Goal: Communication & Community: Ask a question

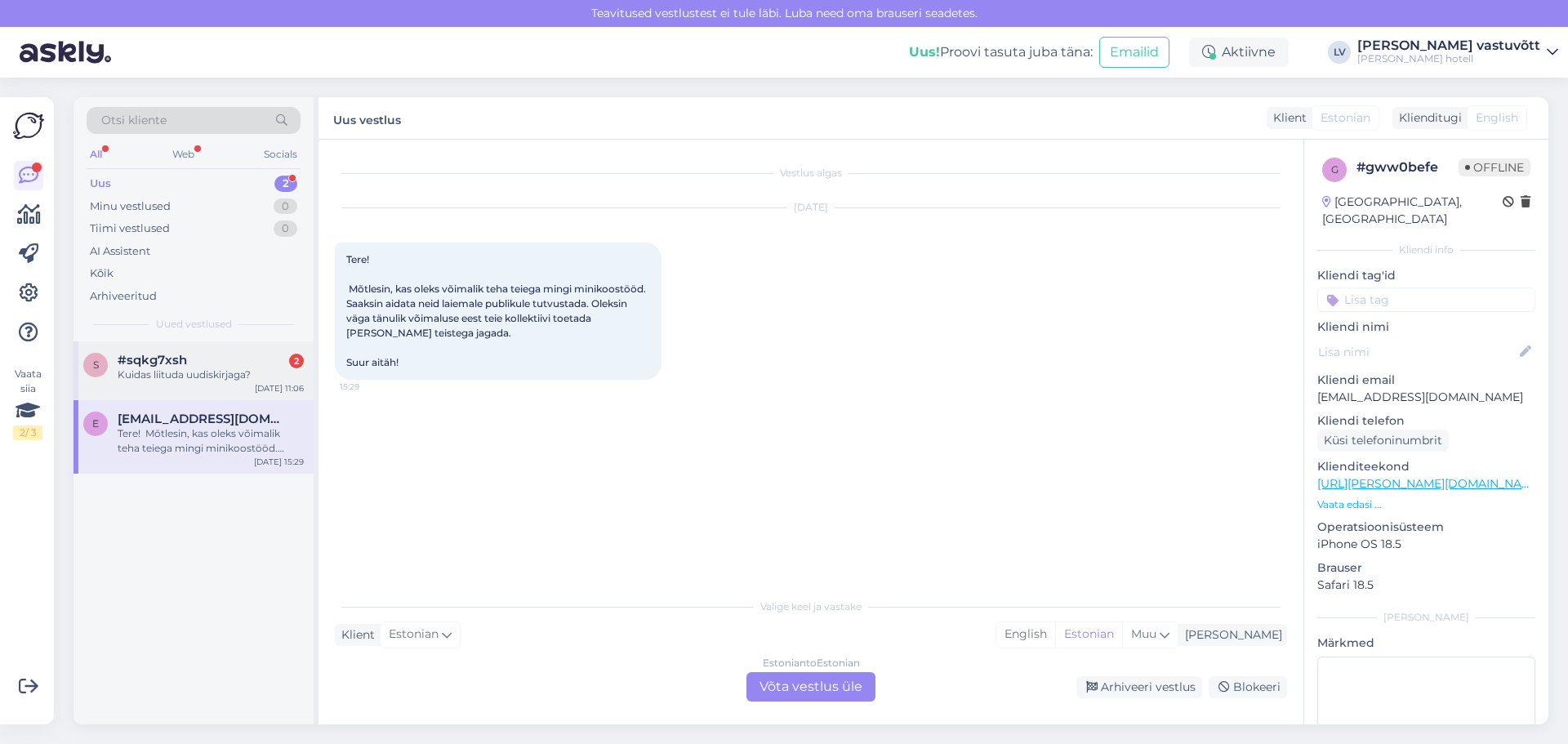
click at [164, 384] on div "s #sqkg7xsh 2 Kuidas liituda uudiskirjaga? [DATE] 11:06" at bounding box center [194, 371] width 240 height 59
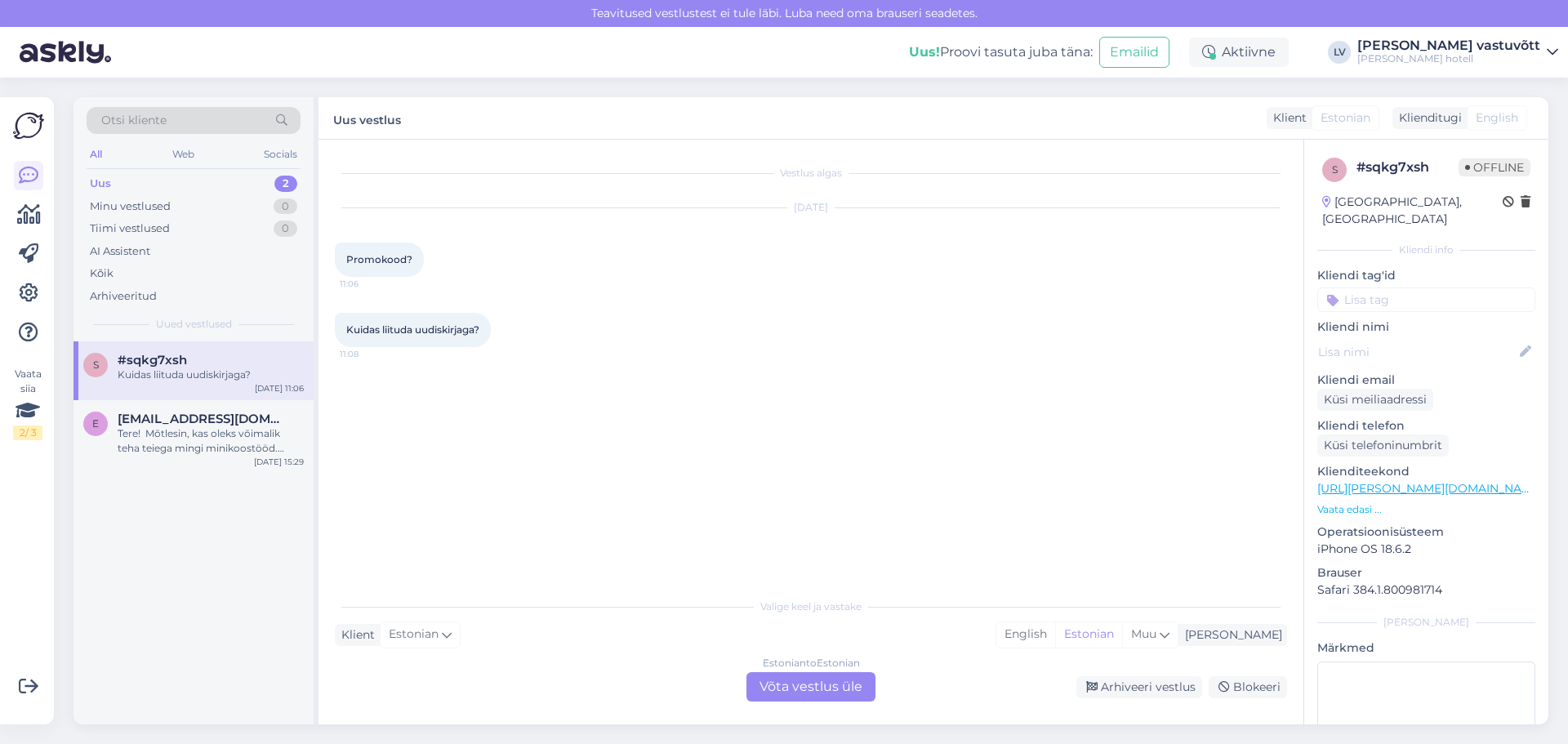
click at [517, 646] on div "Valige [PERSON_NAME] vastake Klient Estonian Mina English Estonian Muu Estonian…" at bounding box center [811, 646] width 953 height 112
click at [833, 677] on div "Estonian to Estonian Võta vestlus üle" at bounding box center [811, 687] width 129 height 30
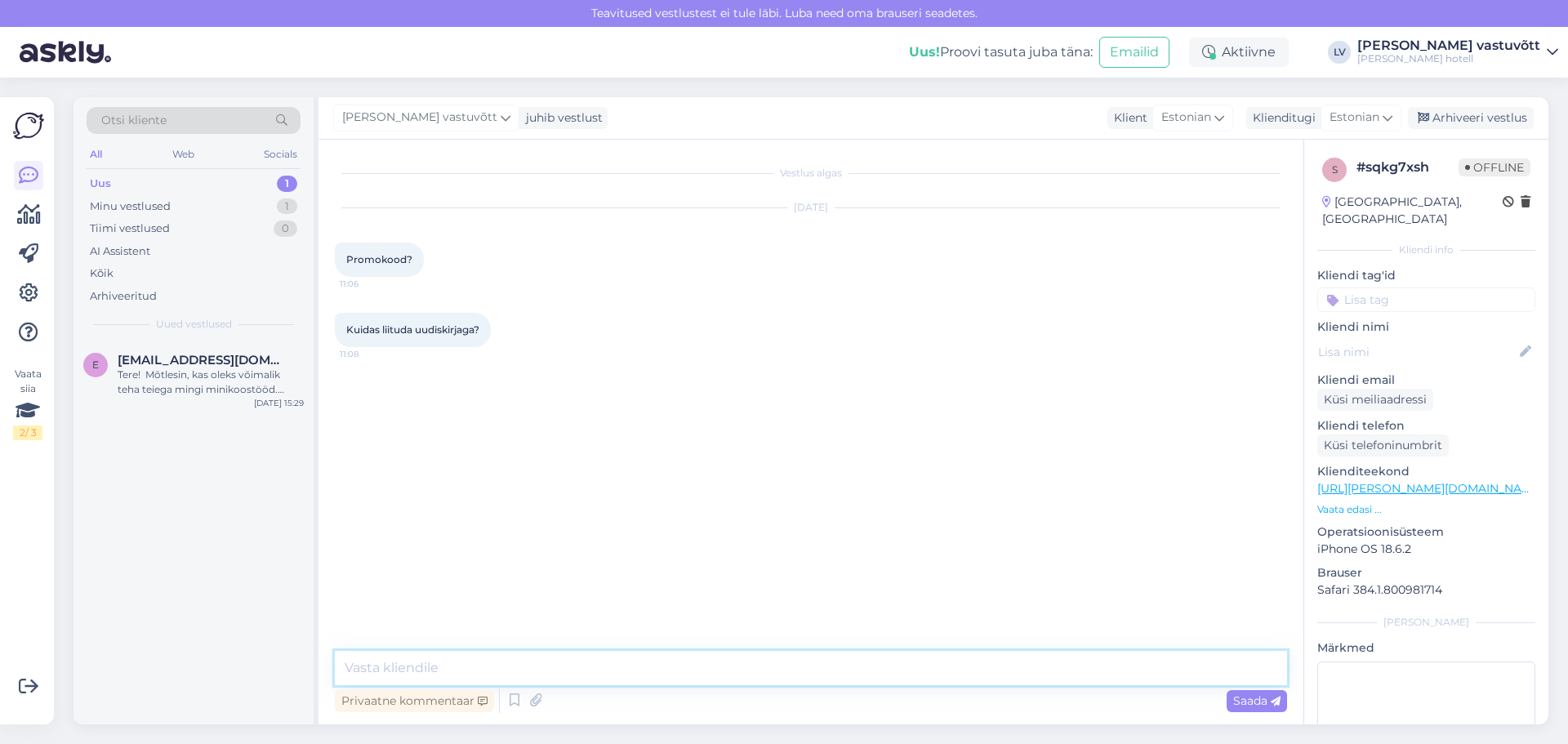
drag, startPoint x: 529, startPoint y: 663, endPoint x: 604, endPoint y: 608, distance: 93.0
click at [529, 665] on textarea at bounding box center [811, 668] width 953 height 34
click at [425, 589] on textarea "Tere! Täname Teid kirja eest!" at bounding box center [811, 627] width 953 height 115
click at [521, 622] on textarea "Tere! Täname Teid kirja eest!" at bounding box center [811, 627] width 953 height 115
click at [458, 636] on textarea "Tere! Täname Teid kirja eest." at bounding box center [811, 627] width 953 height 115
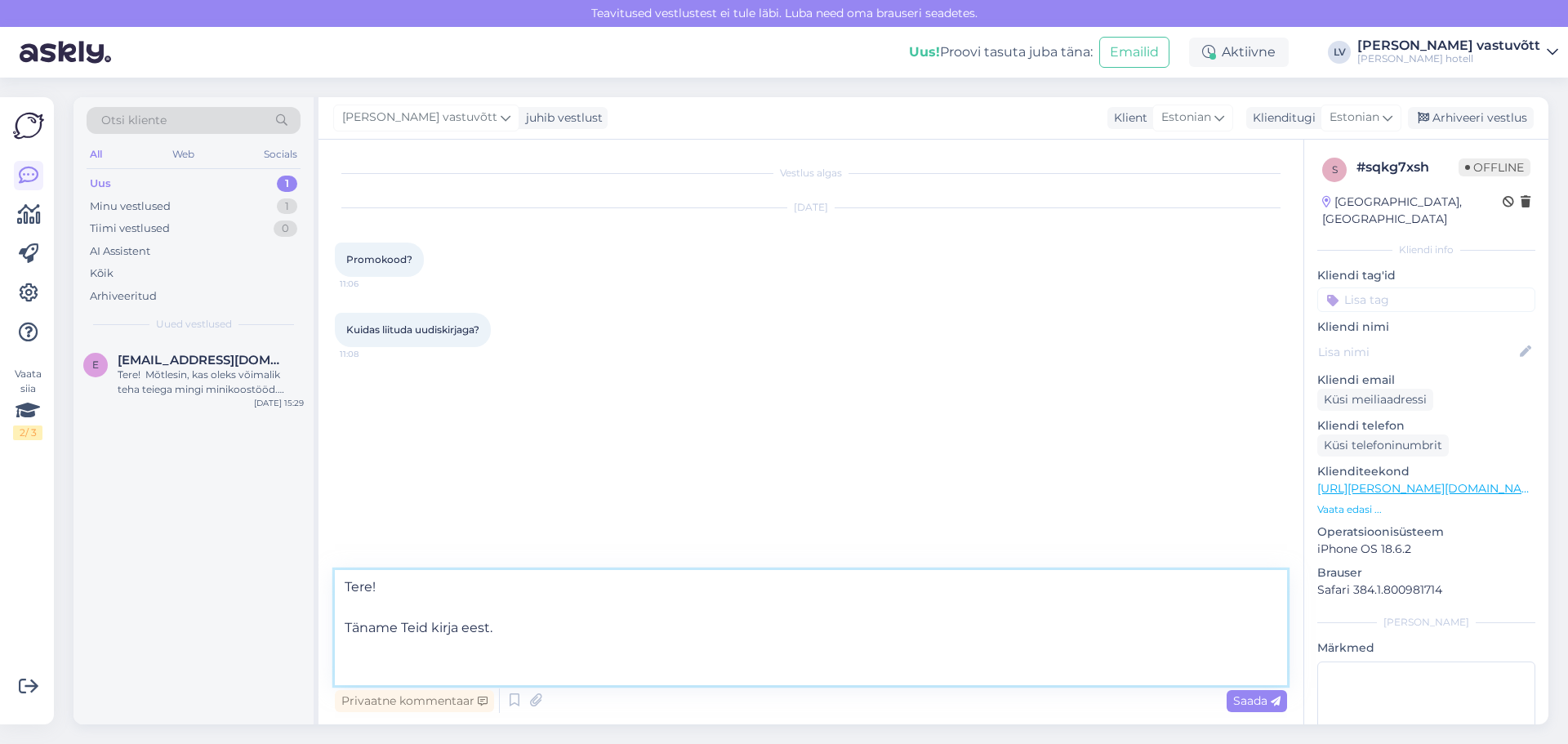
click at [422, 641] on textarea "Tere! Täname Teid kirja eest." at bounding box center [811, 627] width 953 height 115
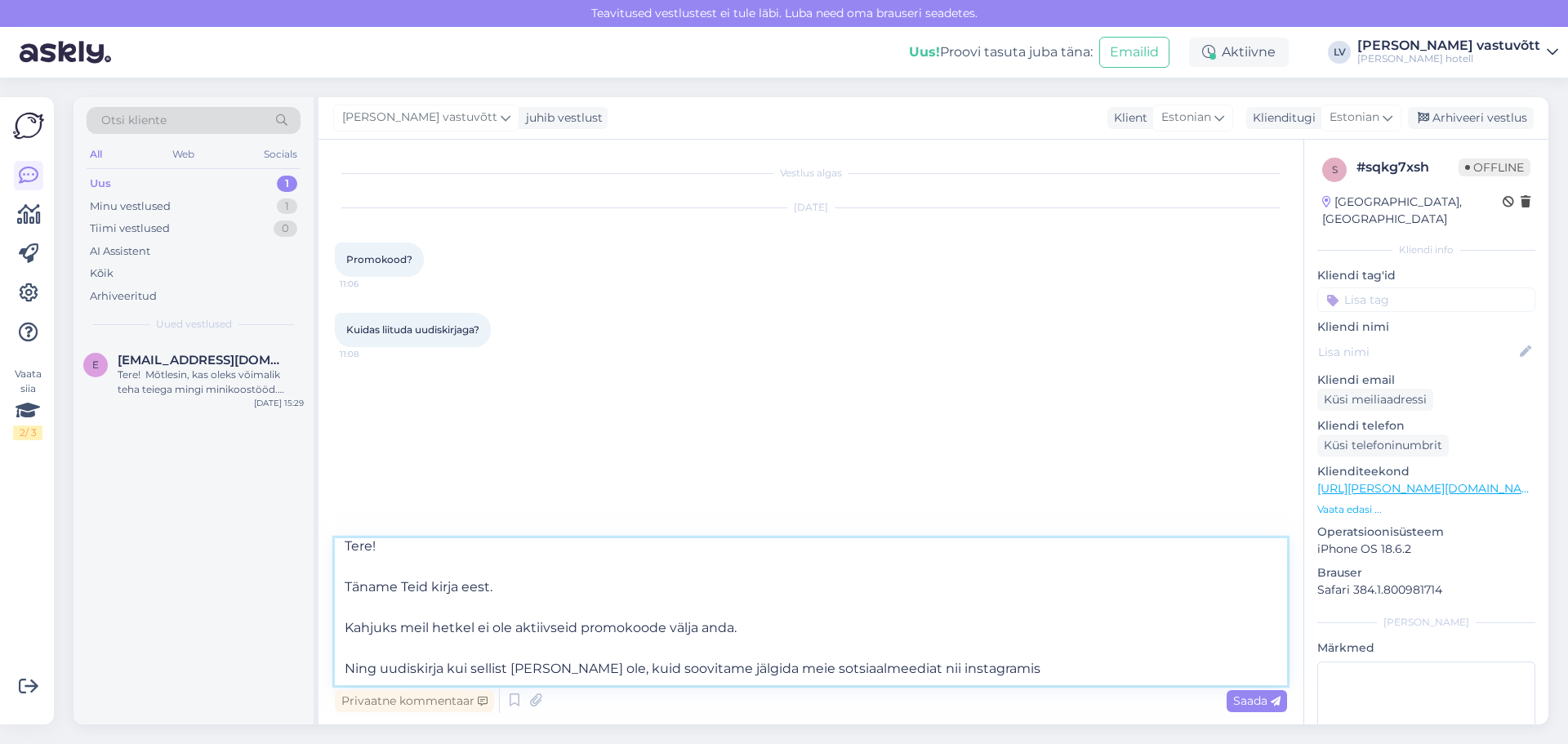
scroll to position [30, 0]
click at [1002, 663] on textarea "Tere! Täname Teid kirja eest. Kahjuks meil hetkel ei ole aktiivseid promokoode …" at bounding box center [811, 612] width 953 height 147
click at [1005, 655] on textarea "Tere! Täname Teid kirja eest. Kahjuks meil hetkel ei ole aktiivseid promokoode …" at bounding box center [811, 612] width 953 height 147
click at [1008, 653] on textarea "Tere! Täname Teid kirja eest. Kahjuks meil hetkel ei ole aktiivseid promokoode …" at bounding box center [811, 612] width 953 height 147
click at [1074, 660] on textarea "Tere! Täname Teid kirja eest. Kahjuks meil hetkel ei ole aktiivseid promokoode …" at bounding box center [811, 612] width 953 height 147
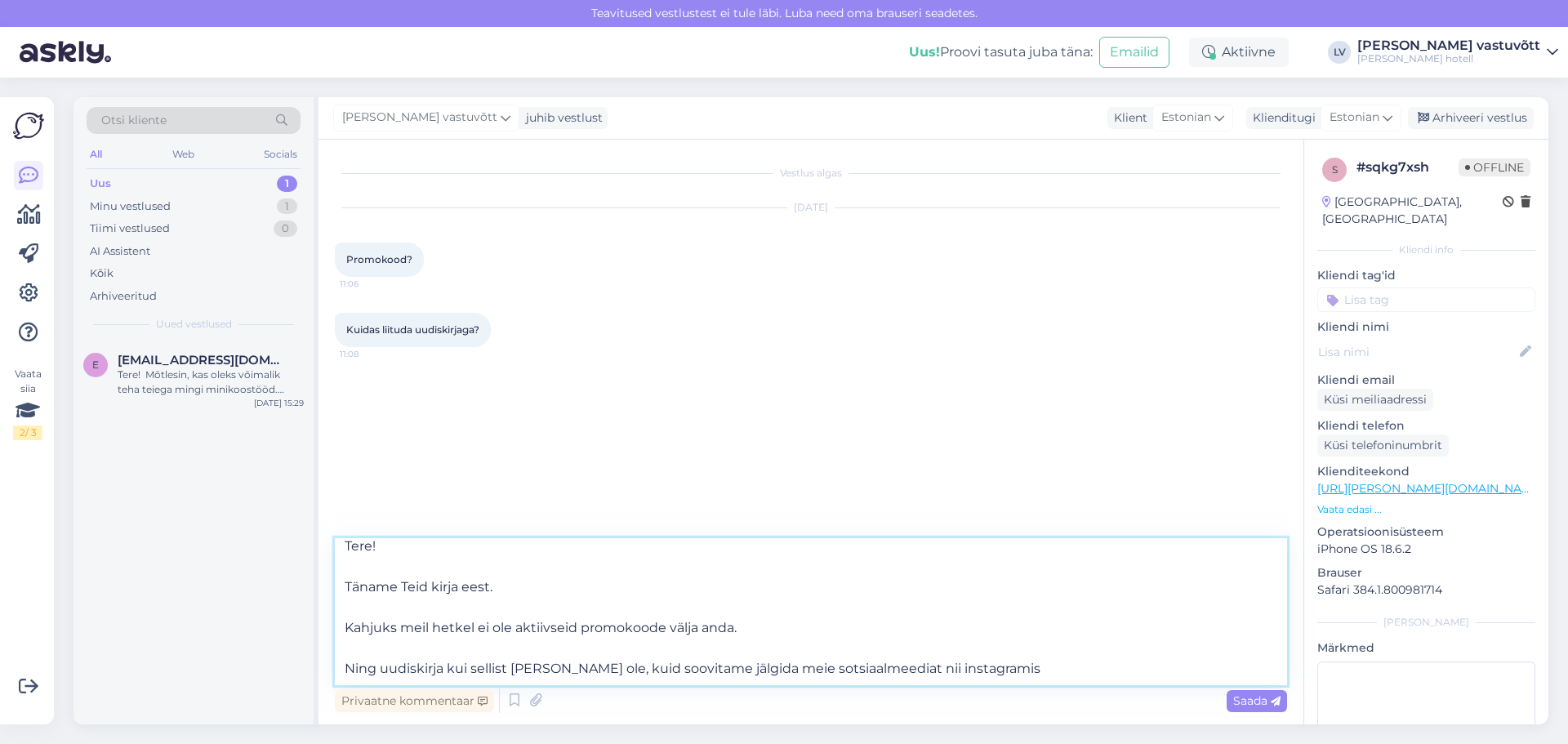
click at [1074, 659] on textarea "Tere! Täname Teid kirja eest. Kahjuks meil hetkel ei ole aktiivseid promokoode …" at bounding box center [811, 612] width 953 height 147
click at [1030, 647] on textarea "Tere! Täname Teid kirja eest. Kahjuks meil hetkel ei ole aktiivseid promokoode …" at bounding box center [811, 612] width 953 height 147
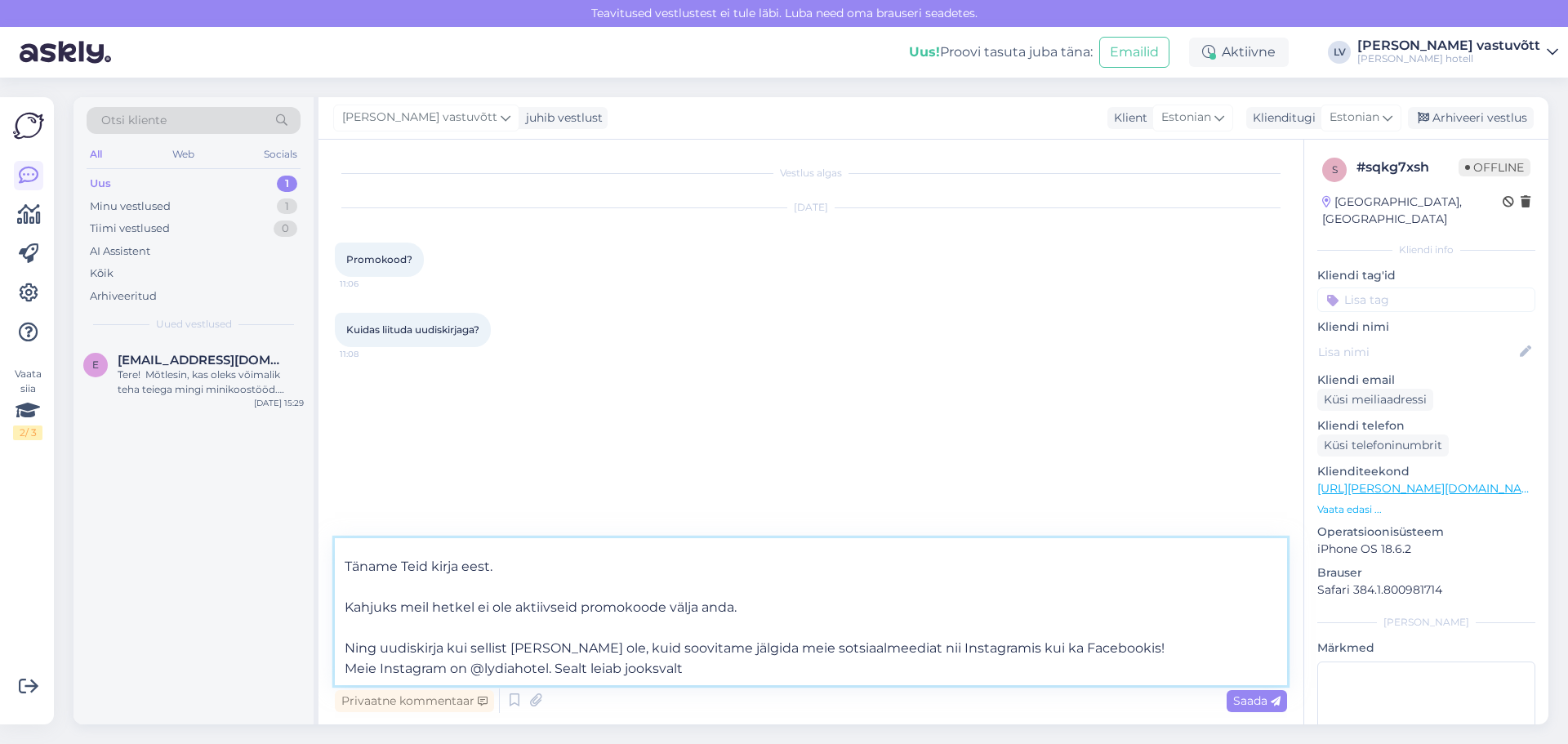
click at [701, 650] on textarea "Tere! Täname Teid kirja eest. Kahjuks meil hetkel ei ole aktiivseid promokoode …" at bounding box center [811, 612] width 953 height 147
click at [823, 650] on textarea "Tere! Täname Teid kirja eest. Kahjuks meil hetkel ei ole aktiivseid promokoode …" at bounding box center [811, 612] width 953 height 147
click at [1057, 636] on textarea "Tere! Täname Teid kirja eest. Kahjuks meil hetkel ei ole aktiivseid promokoode …" at bounding box center [811, 612] width 953 height 147
click at [1095, 665] on textarea "Tere! Täname Teid kirja eest. Kahjuks meil hetkel ei ole aktiivseid promokoode …" at bounding box center [811, 612] width 953 height 147
click at [1094, 626] on textarea "Tere! Täname Teid kirja eest. Kahjuks meil hetkel ei ole aktiivseid promokoode …" at bounding box center [811, 612] width 953 height 147
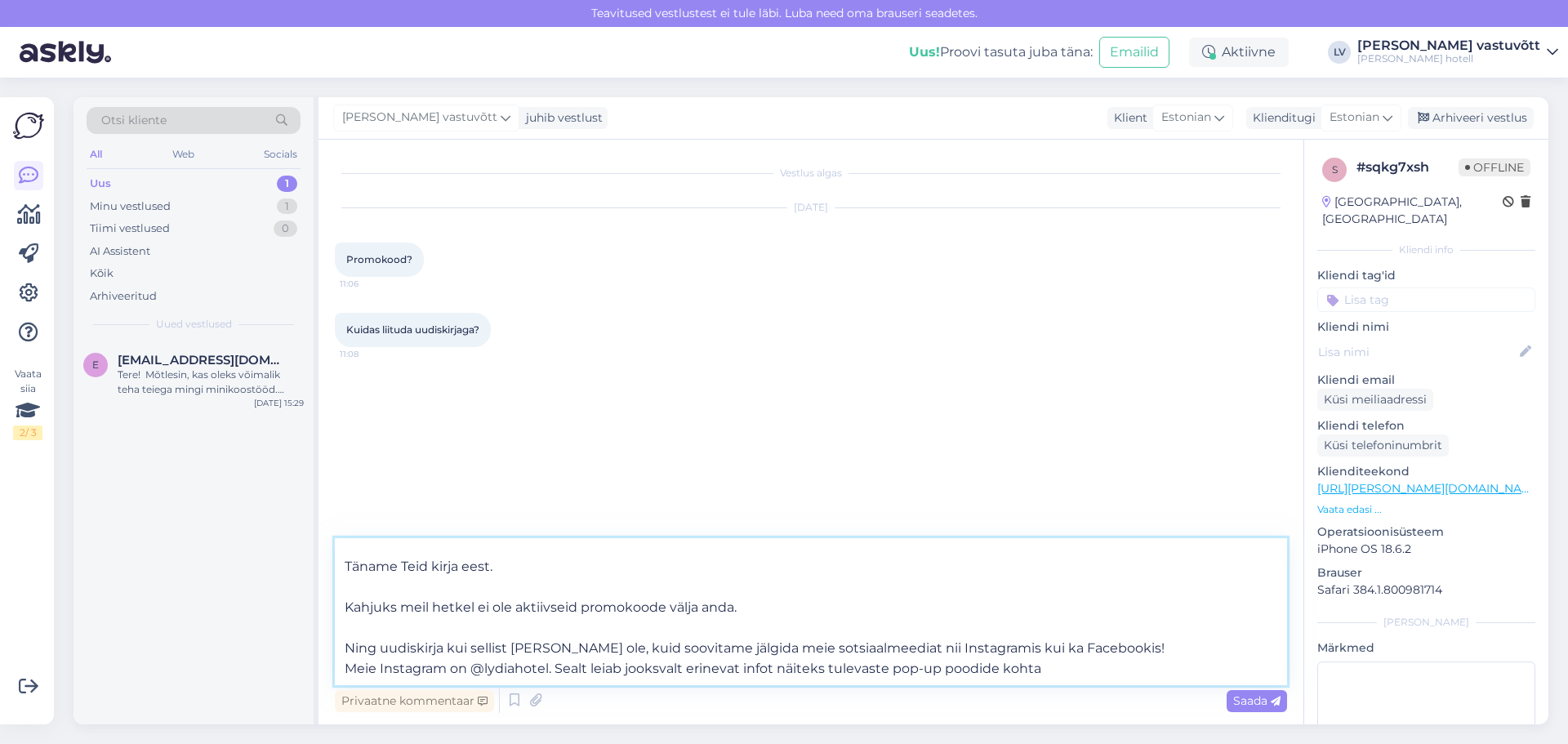
click at [1076, 648] on textarea "Tere! Täname Teid kirja eest. Kahjuks meil hetkel ei ole aktiivseid promokoode …" at bounding box center [811, 612] width 953 height 147
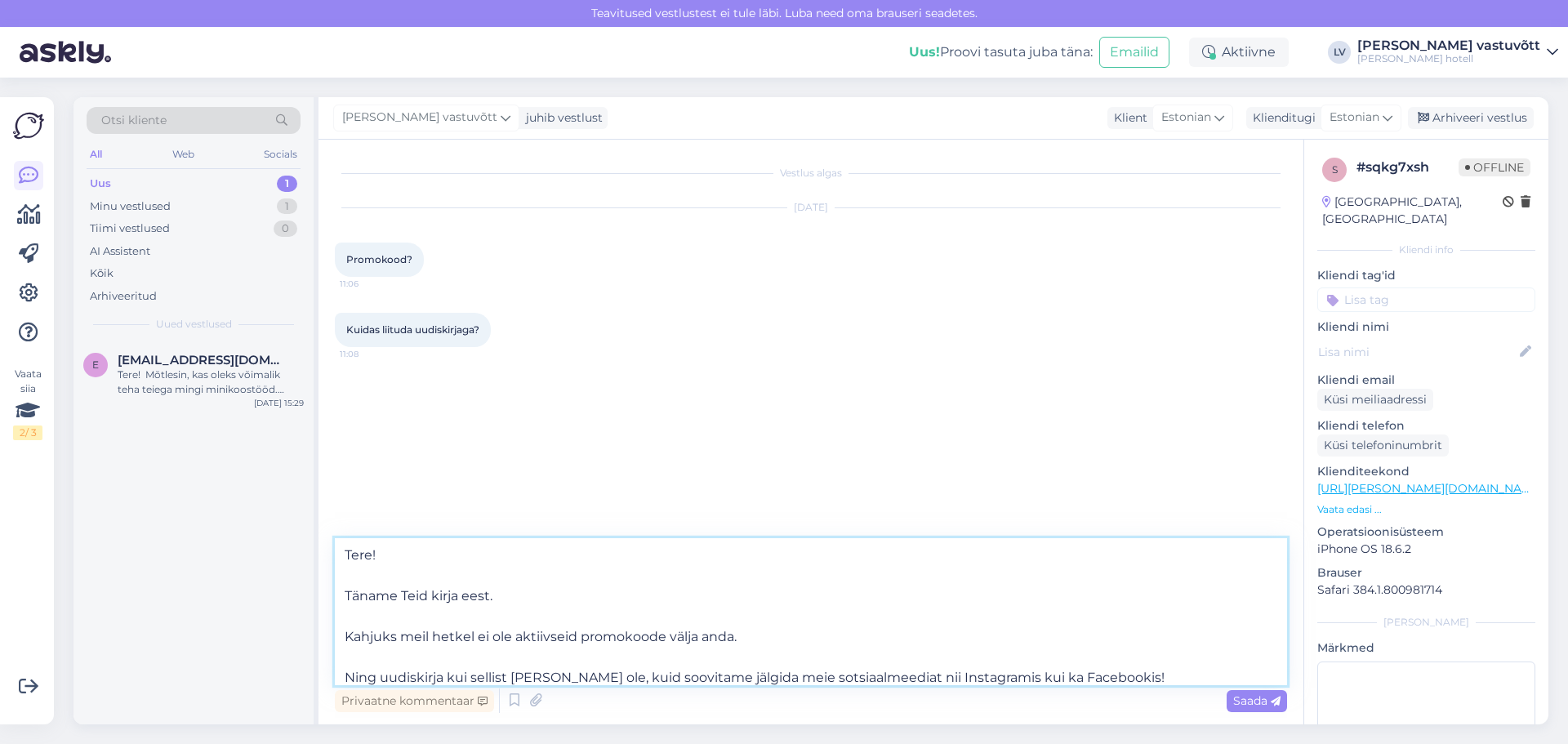
drag, startPoint x: 479, startPoint y: 631, endPoint x: 405, endPoint y: 635, distance: 74.1
click at [405, 635] on textarea "Tere! Täname Teid kirja eest. Kahjuks meil hetkel ei ole aktiivseid promokoode …" at bounding box center [811, 612] width 953 height 147
click at [768, 648] on textarea "Tere! Täname Teid kirja eest. Kahjuks hetkel [PERSON_NAME] ole aktiivseid promo…" at bounding box center [811, 612] width 953 height 147
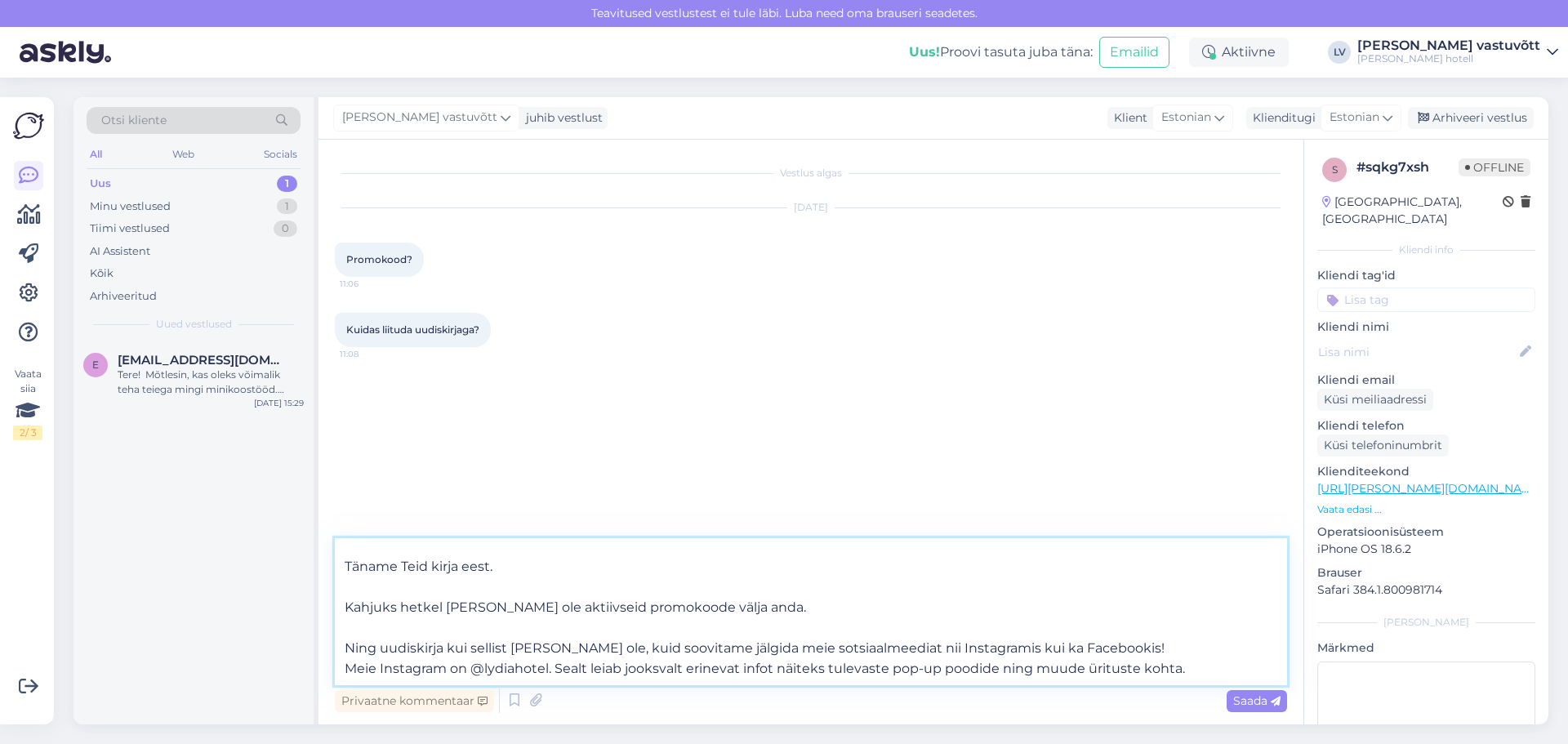
scroll to position [90, 0]
click at [678, 643] on textarea "Tere! Täname Teid kirja eest. Kahjuks hetkel [PERSON_NAME] ole aktiivseid promo…" at bounding box center [811, 612] width 953 height 147
click at [436, 640] on textarea "Tere! Täname Teid kirja eest. Kahjuks hetkel [PERSON_NAME] ole aktiivseid promo…" at bounding box center [811, 612] width 953 height 147
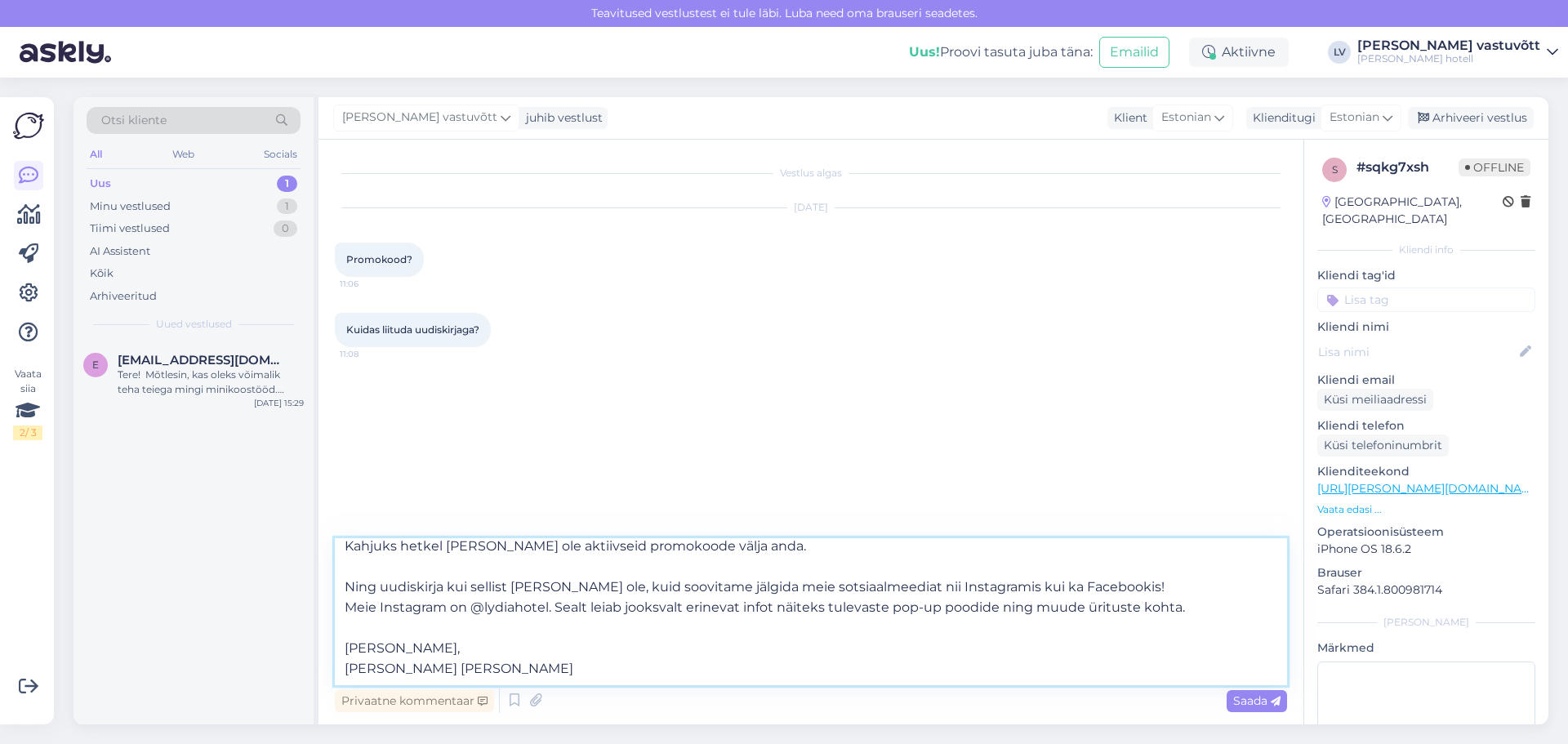
scroll to position [102, 0]
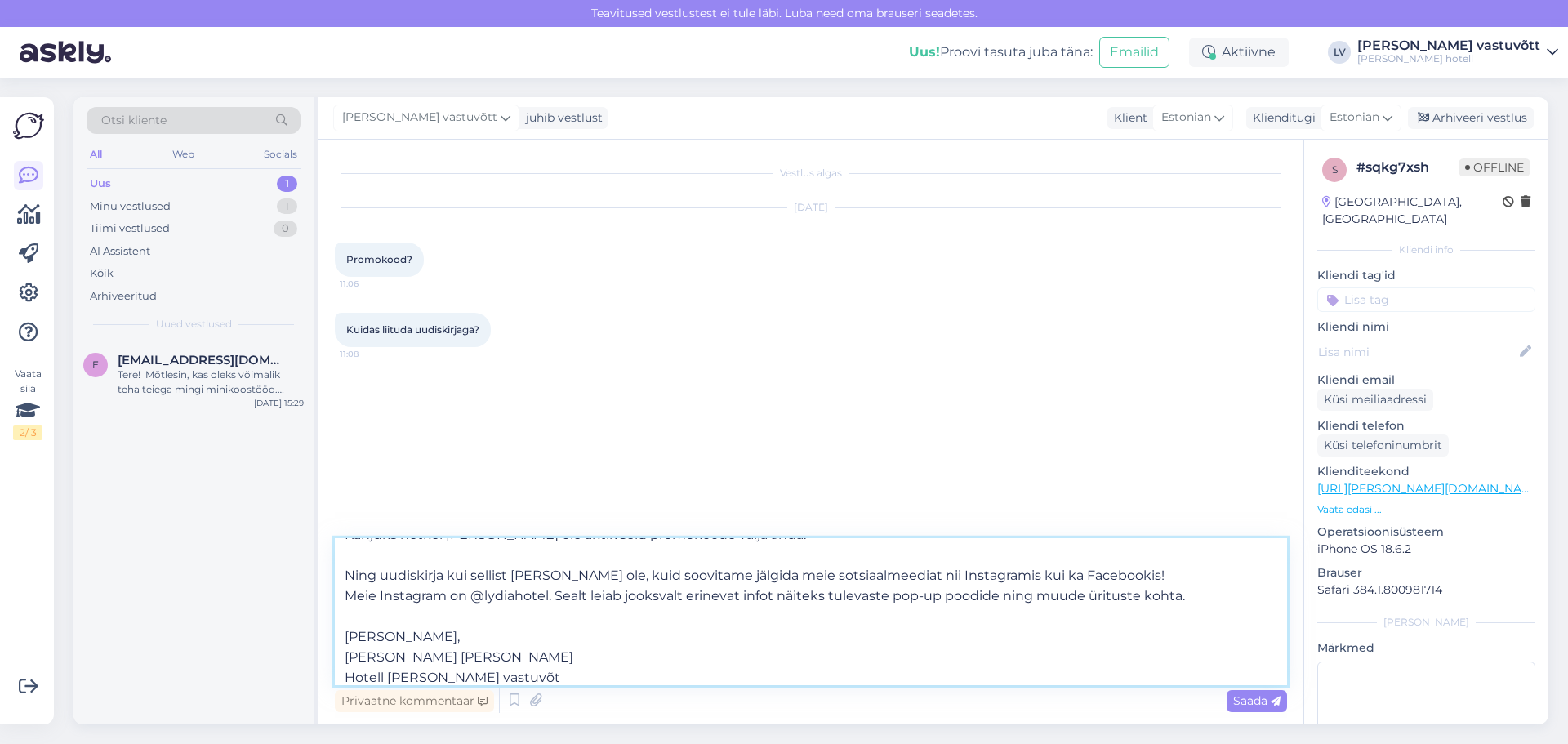
type textarea "Tere! Täname Teid kirja eest. Kahjuks hetkel [PERSON_NAME] ole aktiivseid promo…"
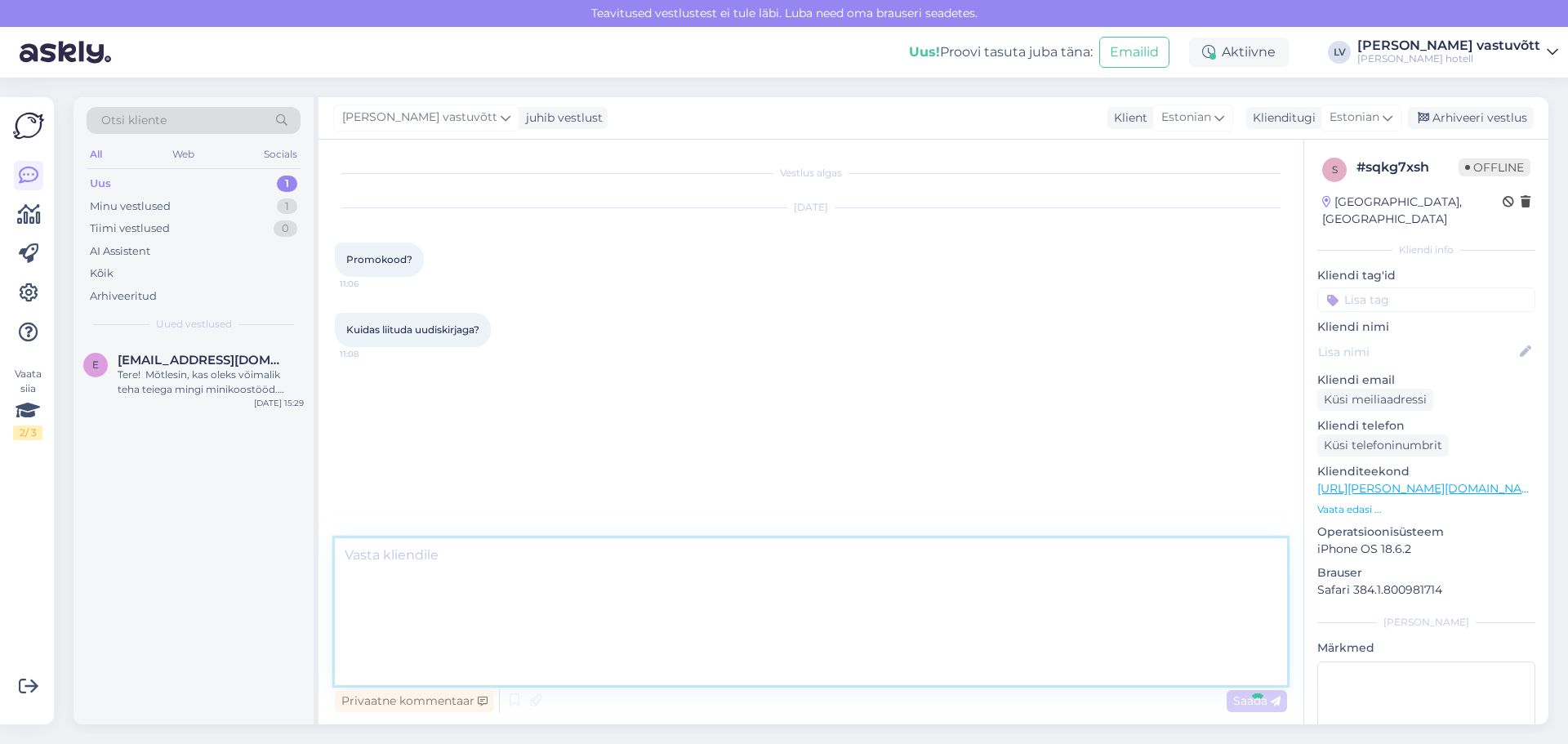
scroll to position [0, 0]
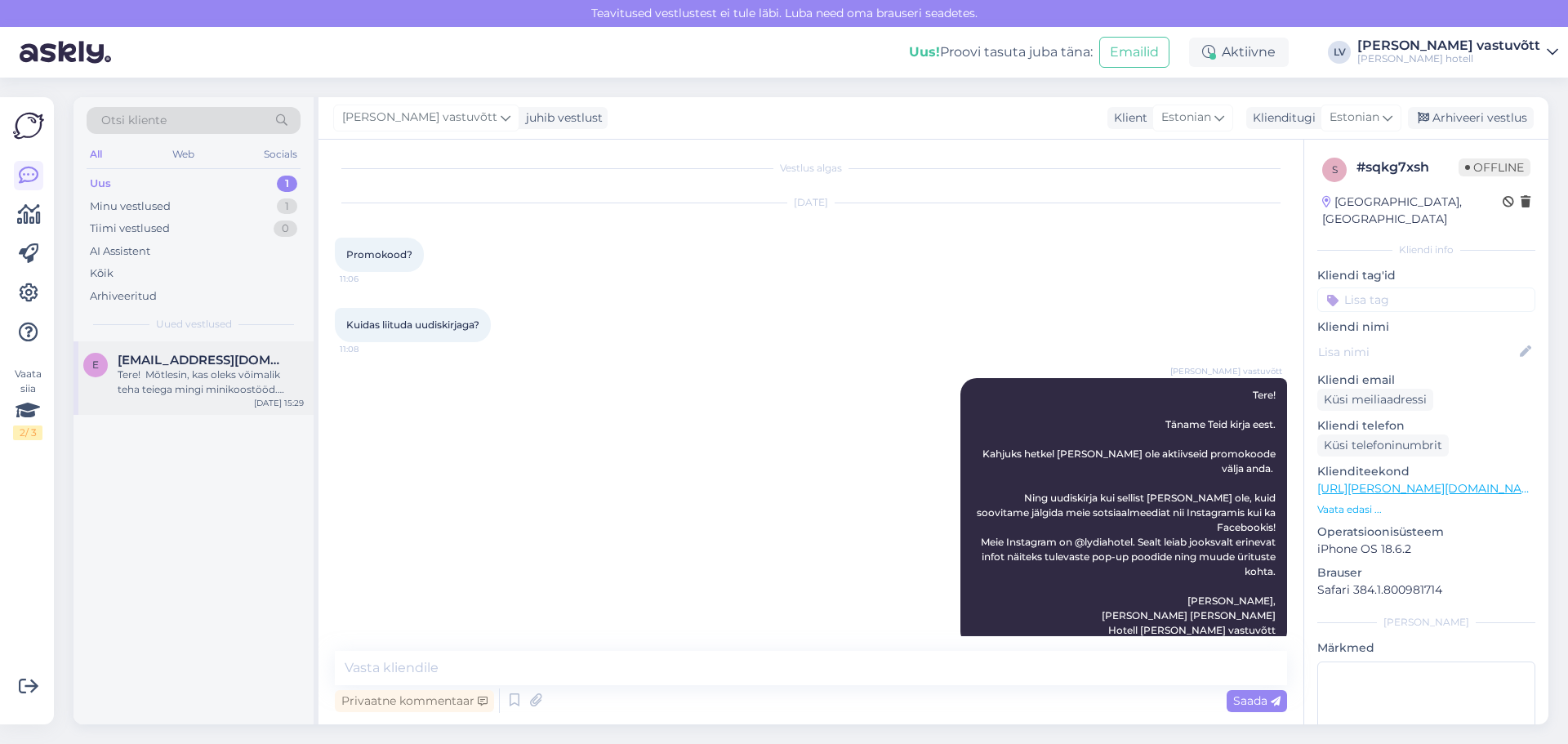
click at [243, 370] on div "Tere! Mõtlesin, kas oleks võimalik teha teiega mingi minikoostööd. Saaksin aida…" at bounding box center [210, 382] width 186 height 30
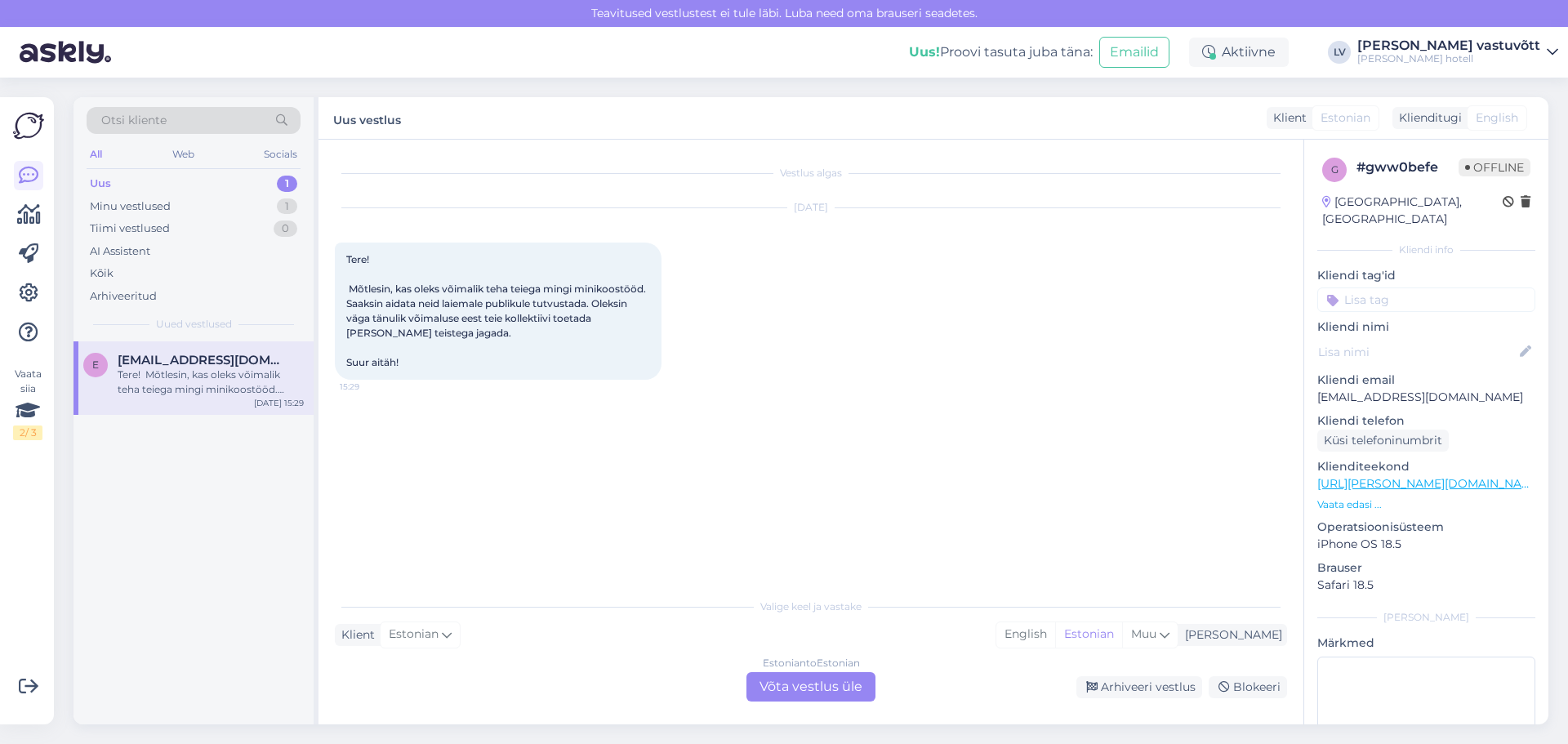
click at [200, 177] on div "Uus 1" at bounding box center [194, 184] width 214 height 23
click at [204, 202] on div "Minu vestlused 1" at bounding box center [194, 207] width 214 height 23
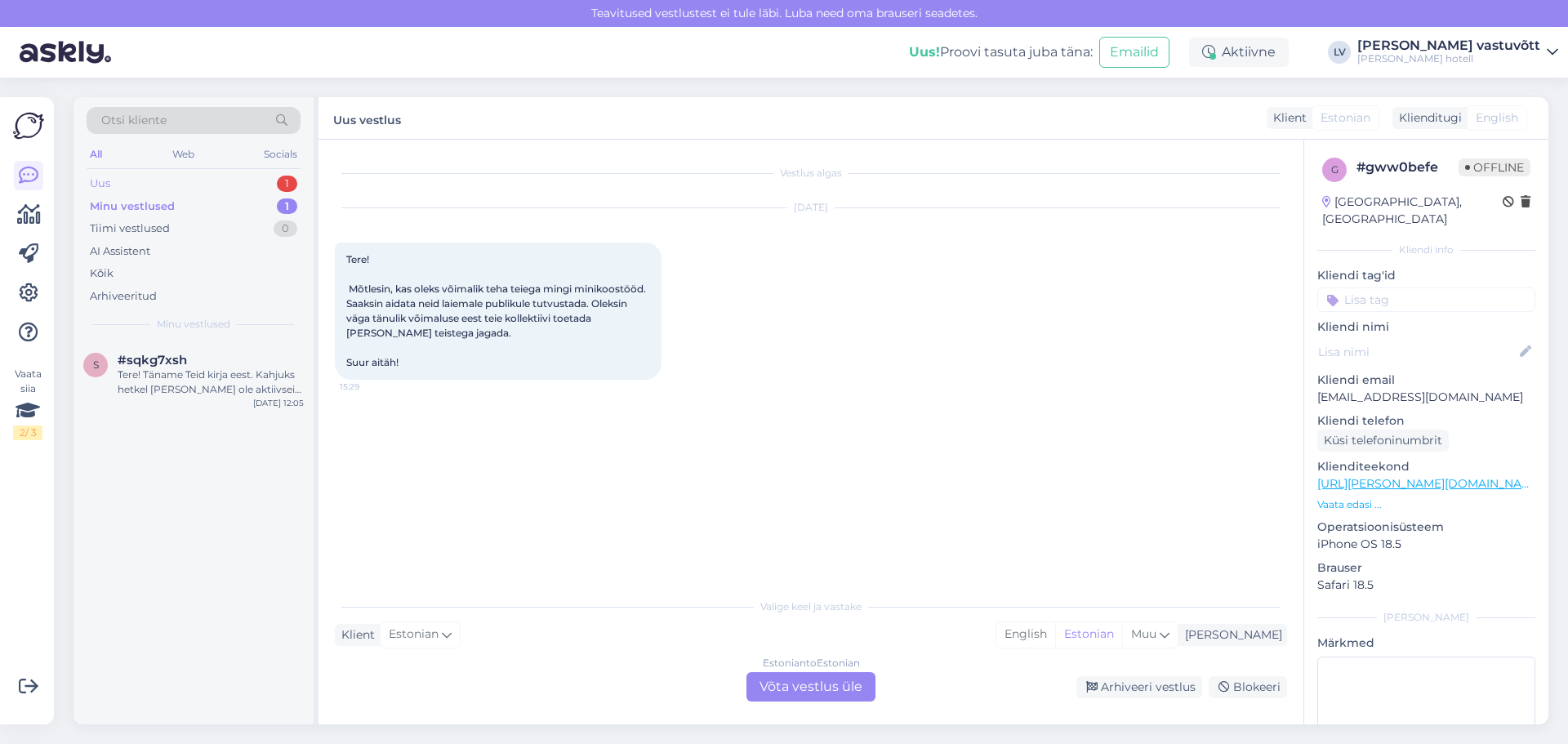
click at [226, 177] on div "Uus 1" at bounding box center [194, 184] width 214 height 23
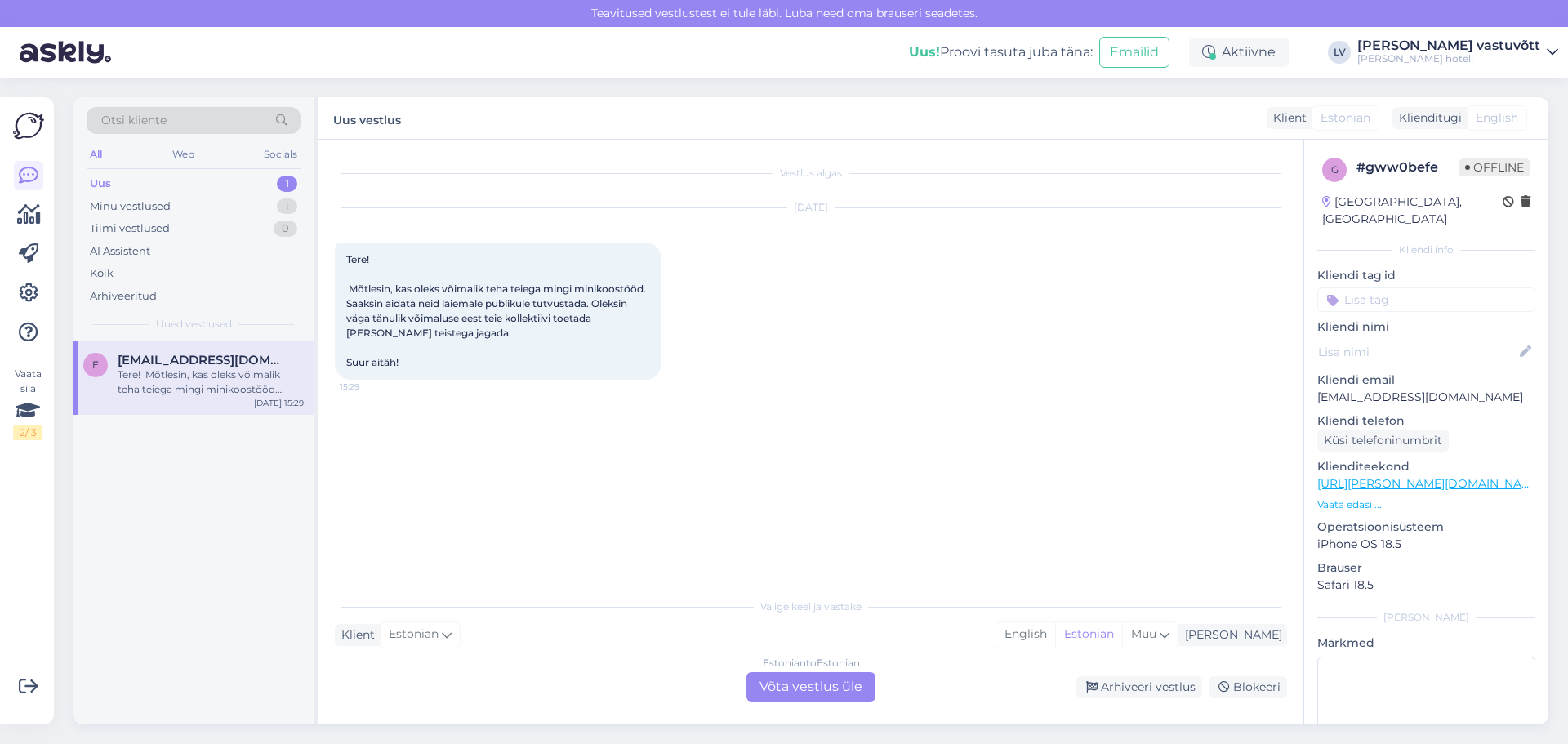
click at [160, 386] on div "Tere! Mõtlesin, kas oleks võimalik teha teiega mingi minikoostööd. Saaksin aida…" at bounding box center [210, 382] width 186 height 30
click at [181, 211] on div "Minu vestlused 1" at bounding box center [194, 207] width 214 height 23
click at [161, 353] on span "#sqkg7xsh" at bounding box center [152, 360] width 69 height 15
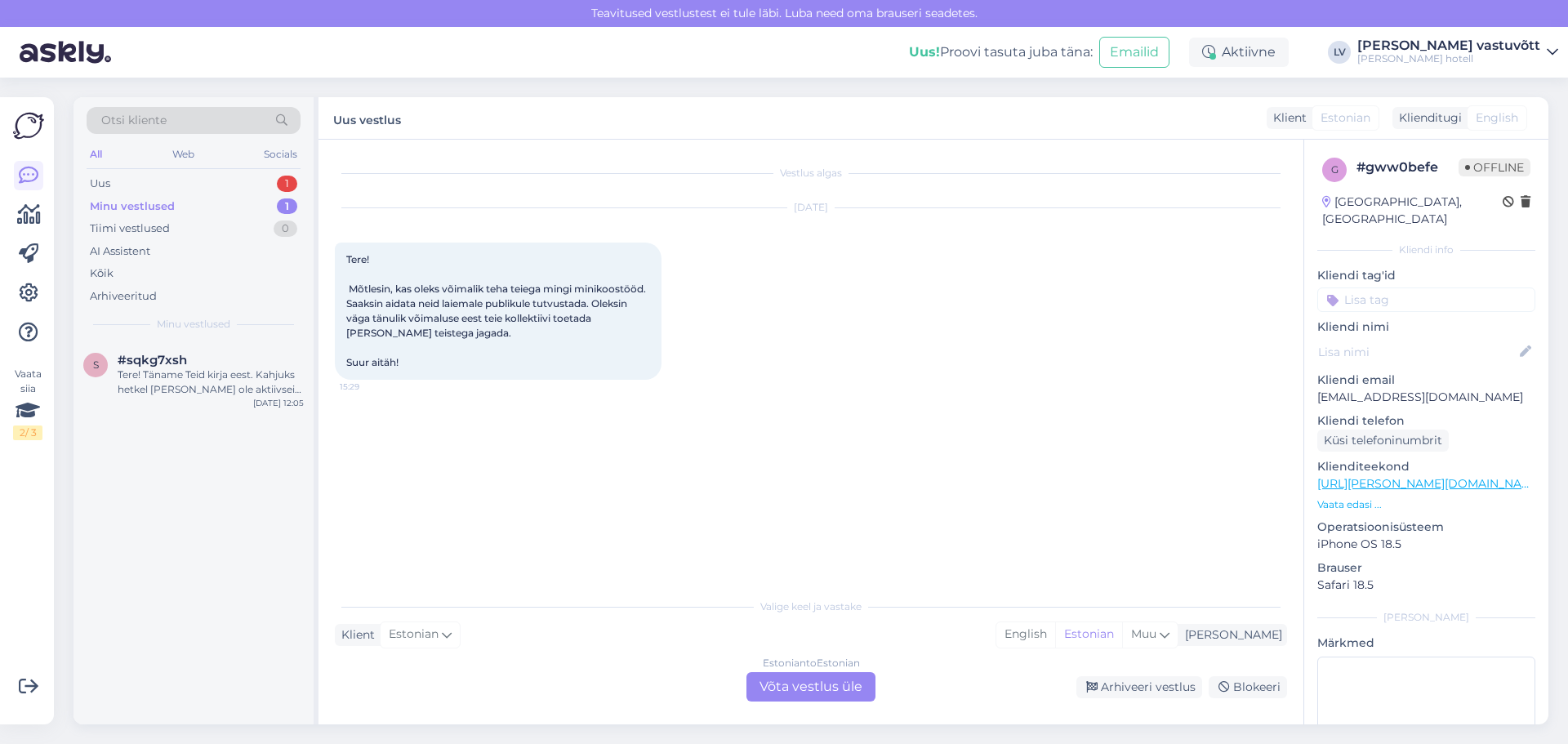
scroll to position [5, 0]
